Goal: Task Accomplishment & Management: Complete application form

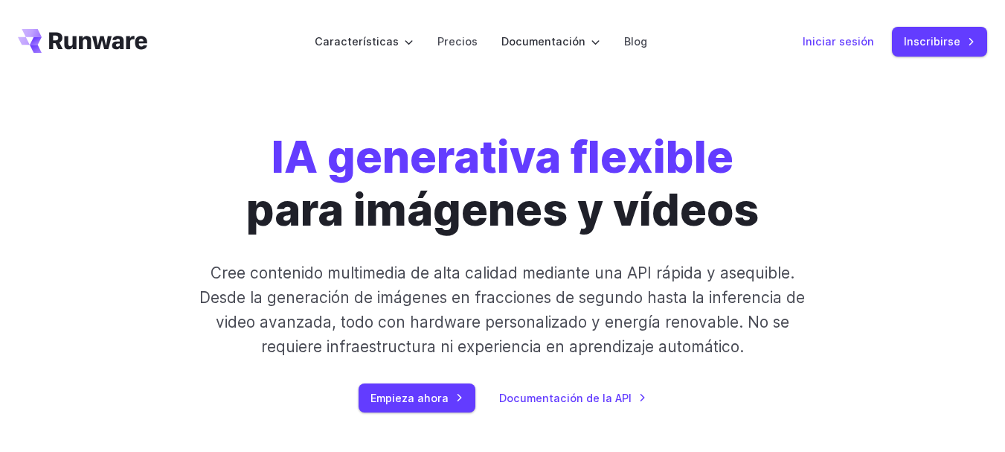
click at [849, 44] on font "Iniciar sesión" at bounding box center [838, 41] width 71 height 13
click at [852, 42] on font "Iniciar sesión" at bounding box center [838, 41] width 71 height 13
click at [930, 38] on font "Inscribirse" at bounding box center [932, 41] width 57 height 13
